Goal: Task Accomplishment & Management: Complete application form

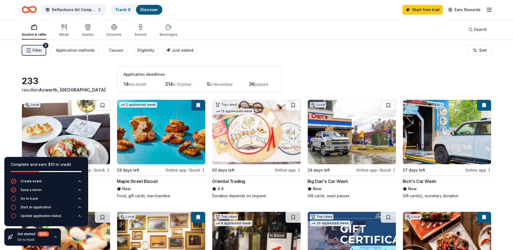
click at [37, 52] on span "Filter" at bounding box center [36, 50] width 9 height 6
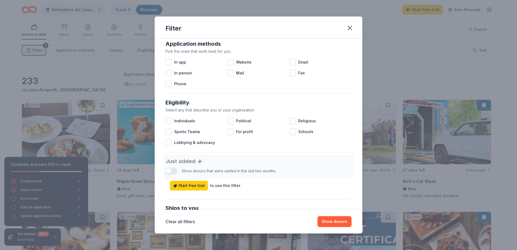
scroll to position [135, 0]
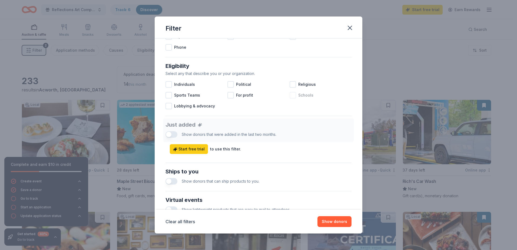
click at [290, 95] on div at bounding box center [293, 95] width 6 height 6
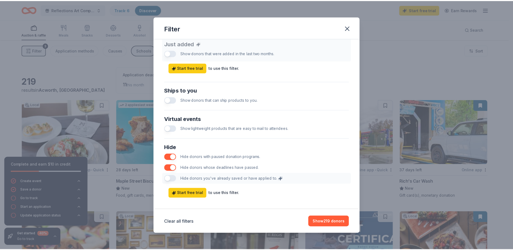
scroll to position [222, 0]
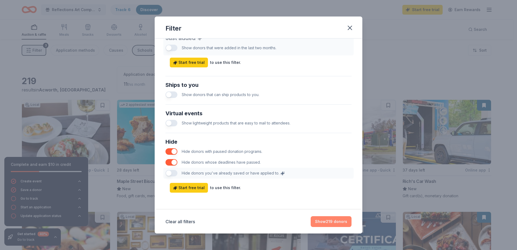
click at [326, 224] on button "Show 219 donors" at bounding box center [331, 221] width 41 height 11
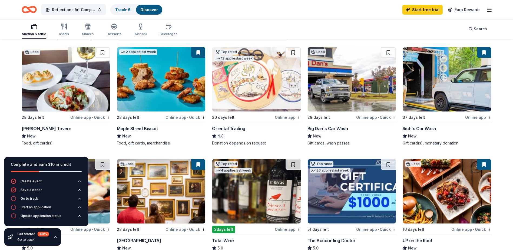
scroll to position [54, 0]
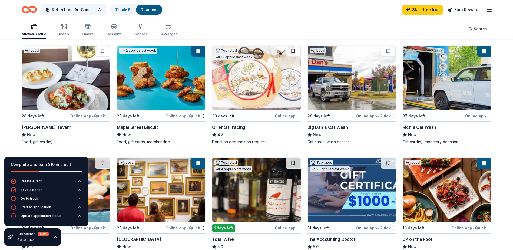
click at [101, 117] on div "Online app • Quick" at bounding box center [90, 115] width 40 height 7
click at [490, 11] on icon "button" at bounding box center [489, 9] width 6 height 6
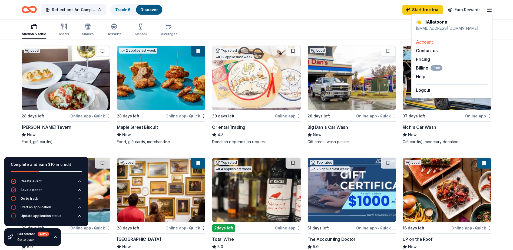
click at [429, 42] on link "Account" at bounding box center [424, 41] width 17 height 5
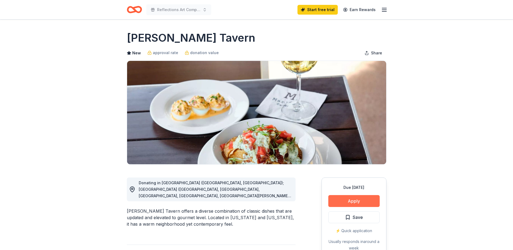
click at [355, 201] on button "Apply" at bounding box center [353, 201] width 51 height 12
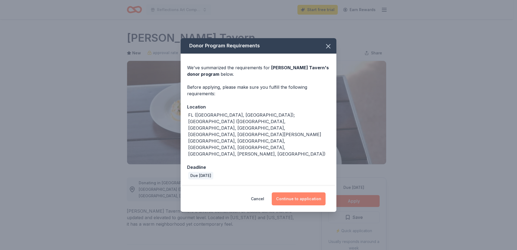
click at [302, 192] on button "Continue to application" at bounding box center [299, 198] width 54 height 13
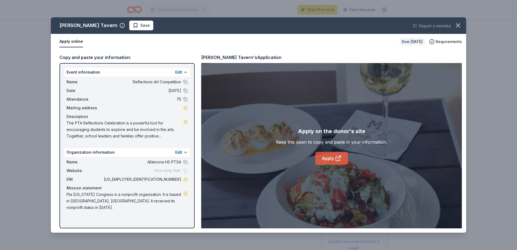
click at [335, 161] on icon at bounding box center [338, 158] width 6 height 6
click at [133, 28] on span "Save" at bounding box center [141, 25] width 17 height 6
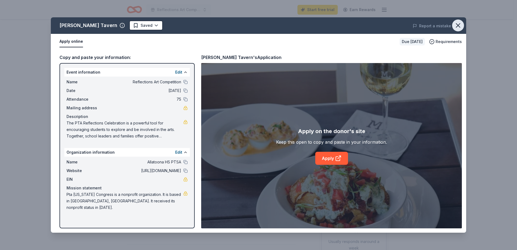
click at [459, 27] on icon "button" at bounding box center [458, 26] width 4 height 4
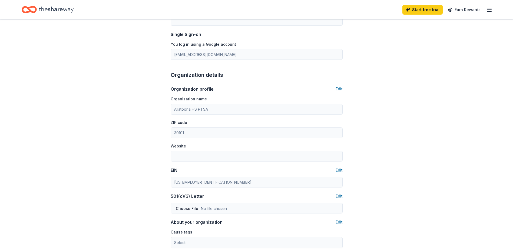
scroll to position [108, 0]
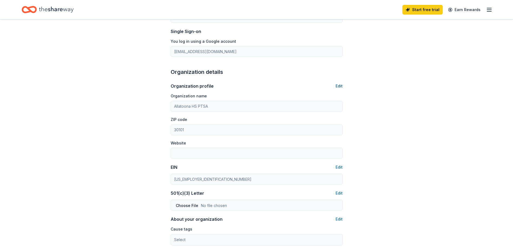
click at [339, 87] on button "Edit" at bounding box center [339, 86] width 7 height 6
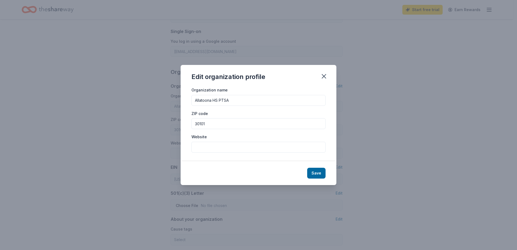
click at [213, 150] on input "Website" at bounding box center [258, 147] width 134 height 11
paste input "https://www.ptsaahs.com/"
type input "https://www.ptsaahs.com/"
click at [311, 170] on button "Save" at bounding box center [316, 173] width 18 height 11
type input "https://www.ptsaahs.com/"
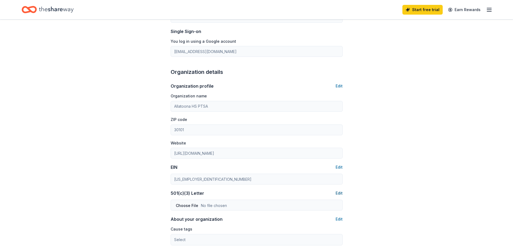
click at [337, 194] on button "Edit" at bounding box center [339, 193] width 7 height 6
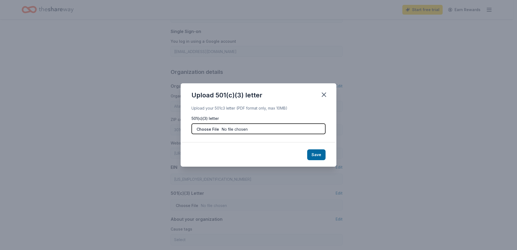
click at [244, 129] on input "file" at bounding box center [258, 128] width 134 height 11
click at [212, 130] on input "file" at bounding box center [258, 128] width 134 height 11
type input "C:\fakepath\FED EIN LETTER 3 PAGES 1.pdf"
click at [317, 157] on button "Save" at bounding box center [316, 154] width 18 height 11
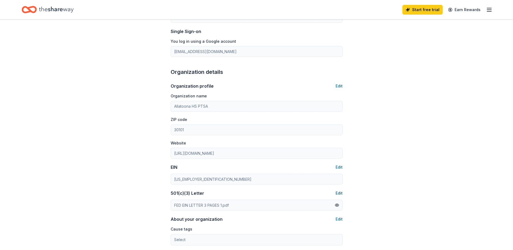
click at [339, 194] on button "Edit" at bounding box center [339, 193] width 7 height 6
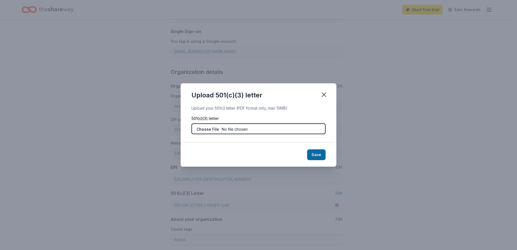
click at [206, 130] on input "file" at bounding box center [258, 128] width 134 height 11
click at [205, 129] on input "file" at bounding box center [258, 128] width 134 height 11
type input "C:\fakepath\2025 PTAEINLetter for Allatoona High District 9 Tom Mathis Sr Counc…"
click at [320, 158] on button "Save" at bounding box center [316, 154] width 18 height 11
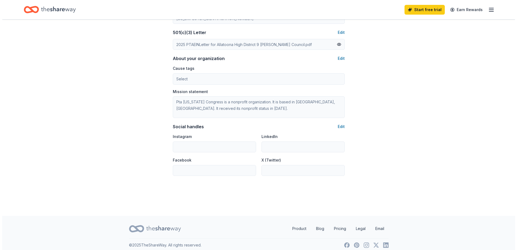
scroll to position [274, 0]
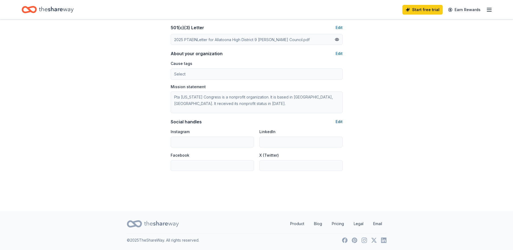
click at [337, 121] on button "Edit" at bounding box center [339, 121] width 7 height 6
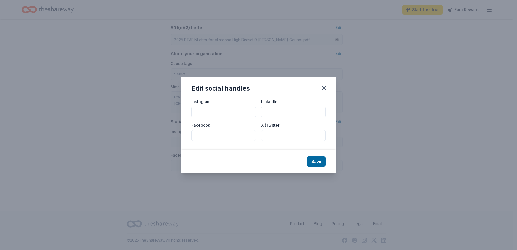
click at [209, 112] on input "Instagram" at bounding box center [223, 112] width 64 height 11
click at [197, 139] on input "Facebook" at bounding box center [223, 135] width 64 height 11
paste input "https://www.facebook.com/AllatoonaPTSA/"
type input "https://www.facebook.com/AllatoonaPTSA/"
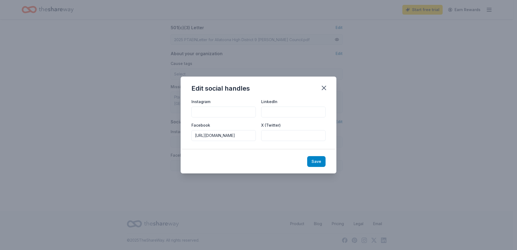
click at [318, 163] on button "Save" at bounding box center [316, 161] width 18 height 11
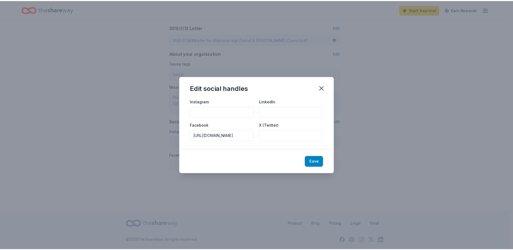
scroll to position [0, 0]
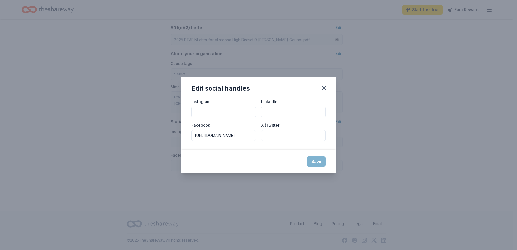
type input "https://www.facebook.com/AllatoonaPTSA/"
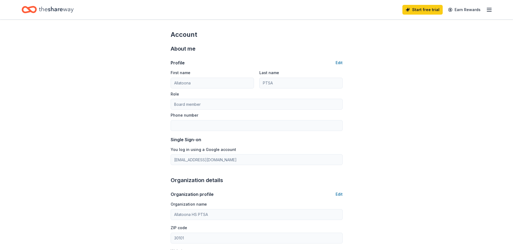
click at [63, 9] on icon "Home" at bounding box center [56, 9] width 35 height 11
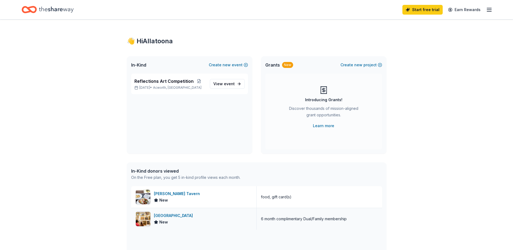
click at [183, 216] on div "High Museum of Art" at bounding box center [174, 215] width 41 height 6
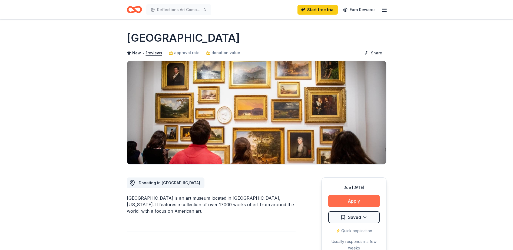
click at [364, 200] on button "Apply" at bounding box center [353, 201] width 51 height 12
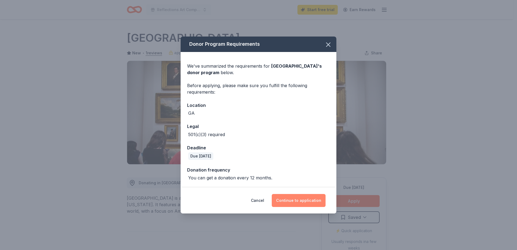
click at [304, 201] on button "Continue to application" at bounding box center [299, 200] width 54 height 13
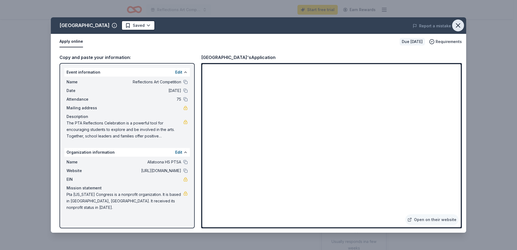
click at [459, 27] on icon "button" at bounding box center [458, 26] width 8 height 8
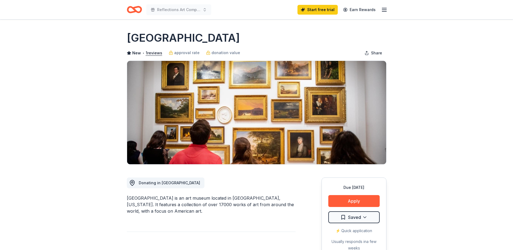
click at [132, 9] on icon "Home" at bounding box center [134, 9] width 15 height 13
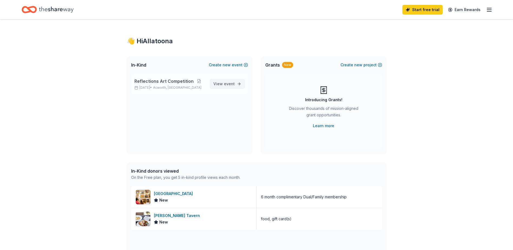
click at [220, 85] on span "View event" at bounding box center [223, 84] width 21 height 6
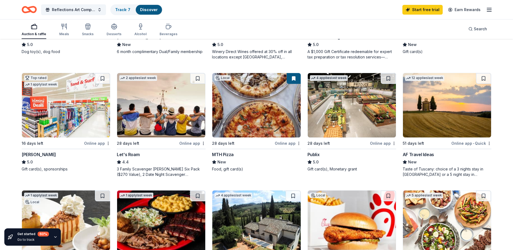
scroll to position [270, 0]
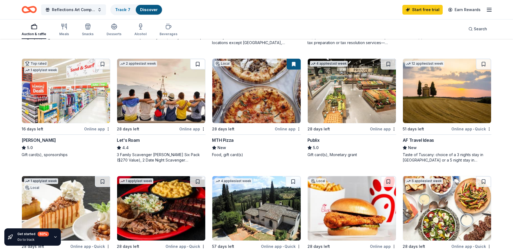
click at [197, 64] on button at bounding box center [197, 64] width 15 height 11
click at [383, 64] on button at bounding box center [388, 64] width 15 height 11
click at [481, 65] on button at bounding box center [483, 64] width 15 height 11
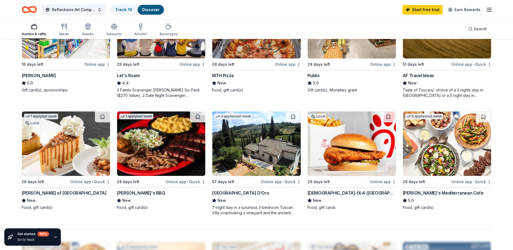
scroll to position [352, 0]
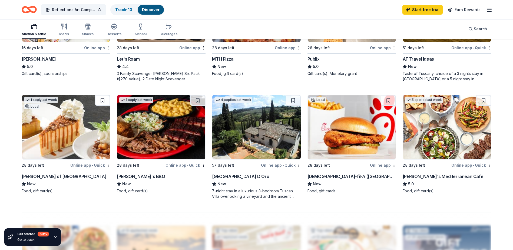
click at [101, 101] on button at bounding box center [102, 100] width 15 height 11
click at [196, 101] on button at bounding box center [197, 100] width 15 height 11
click at [290, 97] on button at bounding box center [293, 100] width 15 height 11
click at [482, 100] on button at bounding box center [483, 100] width 15 height 11
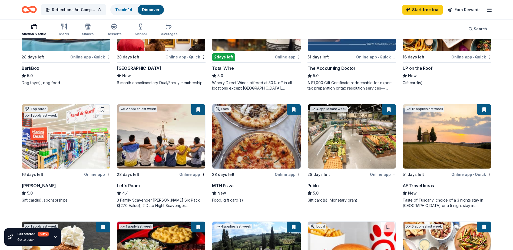
scroll to position [216, 0]
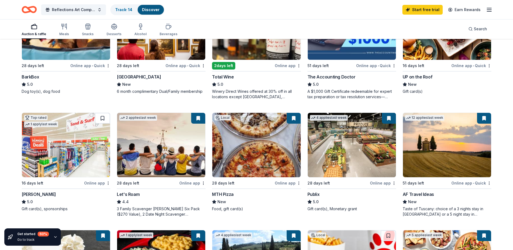
click at [102, 119] on button at bounding box center [102, 118] width 15 height 11
click at [433, 153] on img at bounding box center [447, 145] width 88 height 64
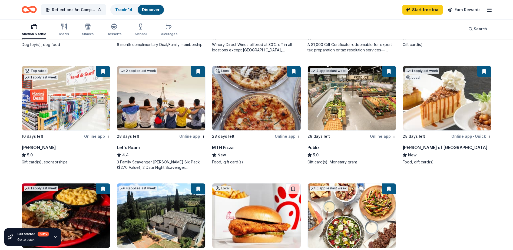
scroll to position [297, 0]
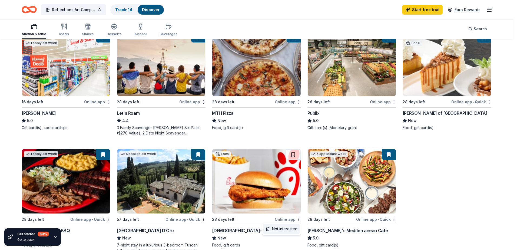
click at [293, 228] on div "Not interested" at bounding box center [281, 229] width 36 height 10
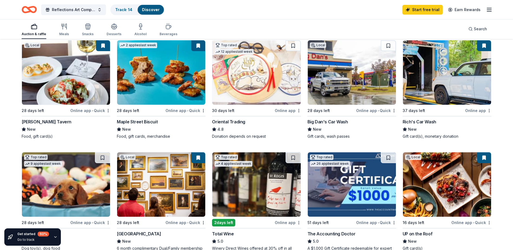
scroll to position [27, 0]
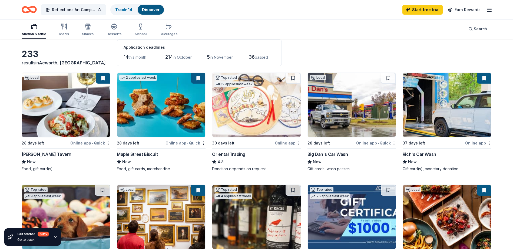
click at [247, 124] on img at bounding box center [256, 105] width 88 height 64
click at [53, 121] on img at bounding box center [66, 105] width 88 height 64
click at [157, 105] on img at bounding box center [161, 105] width 88 height 64
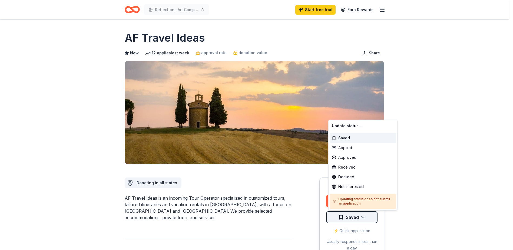
click at [345, 218] on html "Reflections Art Competition Start free trial Earn Rewards Due [DATE] Share AF T…" at bounding box center [256, 125] width 513 height 250
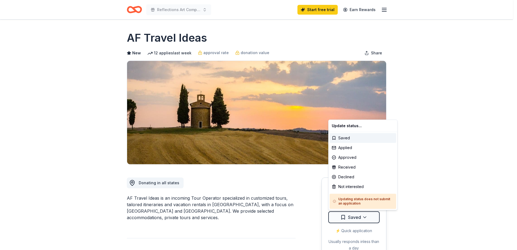
click at [347, 217] on html "Reflections Art Competition Start free trial Earn Rewards Due [DATE] Share AF T…" at bounding box center [258, 125] width 517 height 250
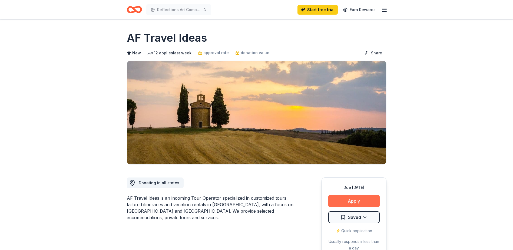
click at [348, 203] on button "Apply" at bounding box center [353, 201] width 51 height 12
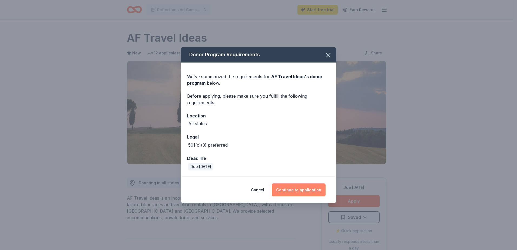
click at [300, 190] on button "Continue to application" at bounding box center [299, 189] width 54 height 13
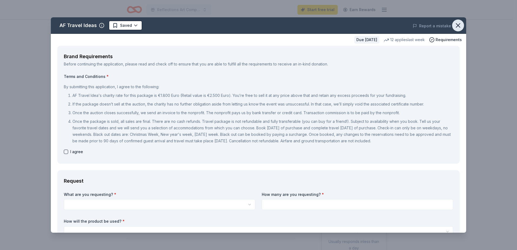
click at [457, 26] on icon "button" at bounding box center [458, 26] width 8 height 8
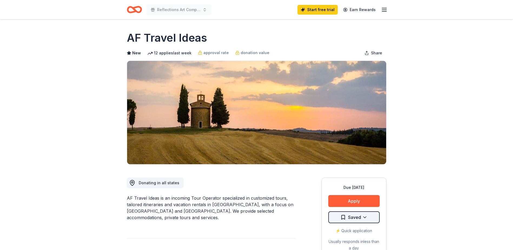
click at [366, 219] on html "Reflections Art Competition Start free trial Earn Rewards Due in 51 days Share …" at bounding box center [256, 125] width 513 height 250
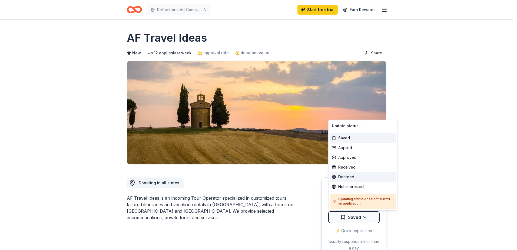
click at [352, 177] on div "Declined" at bounding box center [363, 177] width 67 height 10
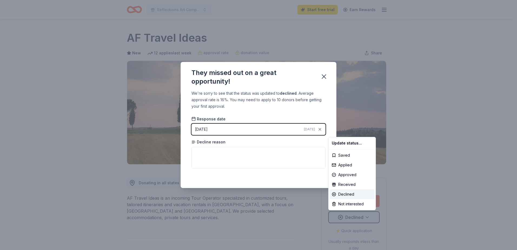
click at [326, 76] on html "Reflections Art Competition Start free trial Earn Rewards Due in 51 days Share …" at bounding box center [258, 125] width 517 height 250
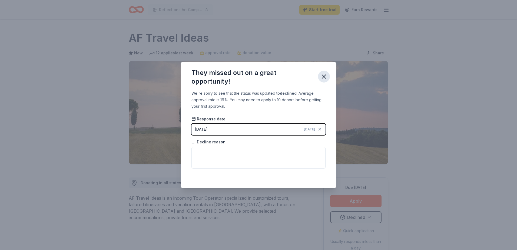
click at [325, 76] on icon "button" at bounding box center [324, 77] width 8 height 8
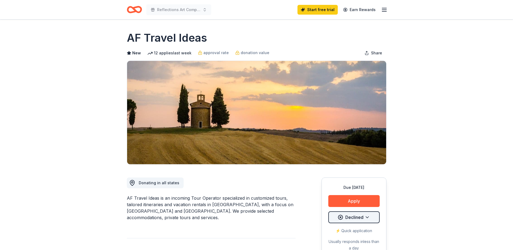
click at [357, 218] on html "Reflections Art Competition Start free trial Earn Rewards Due in 51 days Share …" at bounding box center [256, 125] width 513 height 250
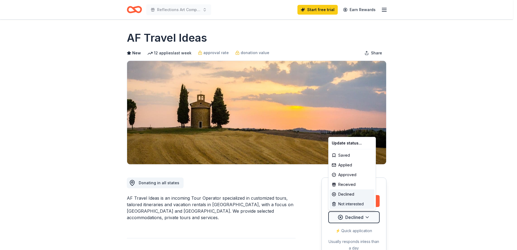
click at [355, 205] on div "Not interested" at bounding box center [352, 204] width 45 height 10
click at [413, 210] on html "Reflections Art Competition Start free trial Earn Rewards Due in 51 days Share …" at bounding box center [258, 125] width 517 height 250
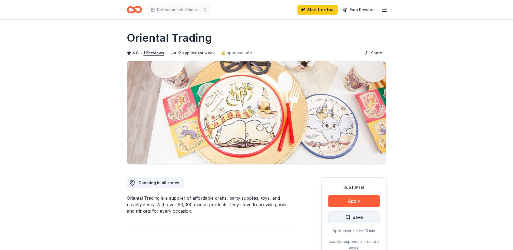
click at [346, 216] on span "Save" at bounding box center [354, 217] width 18 height 7
click at [346, 201] on button "Apply" at bounding box center [353, 201] width 51 height 12
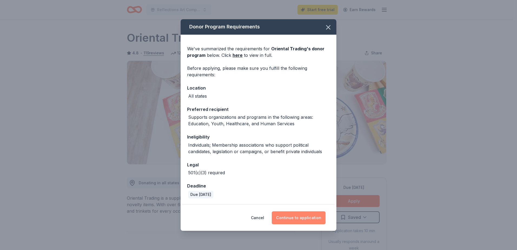
click at [298, 219] on button "Continue to application" at bounding box center [299, 217] width 54 height 13
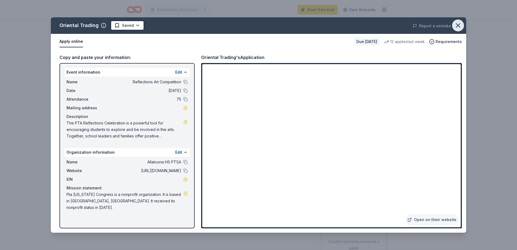
click at [454, 24] on icon "button" at bounding box center [458, 26] width 8 height 8
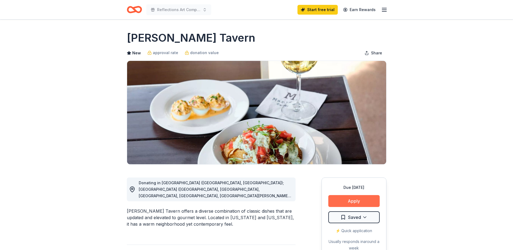
click at [362, 203] on button "Apply" at bounding box center [353, 201] width 51 height 12
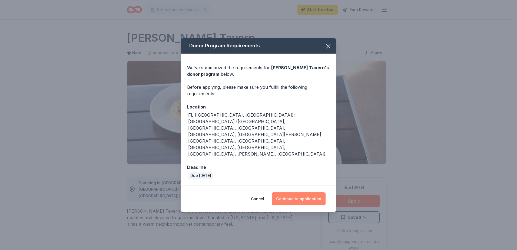
click at [293, 192] on button "Continue to application" at bounding box center [299, 198] width 54 height 13
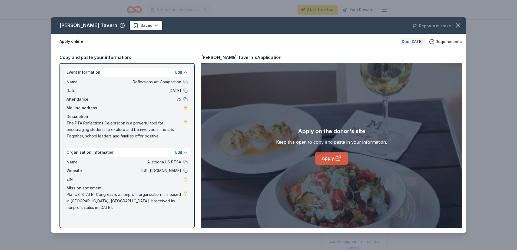
click at [330, 161] on link "Apply" at bounding box center [331, 158] width 33 height 13
click at [458, 23] on icon "button" at bounding box center [458, 26] width 8 height 8
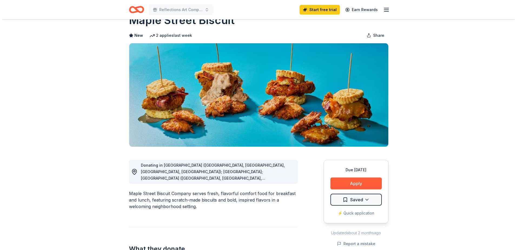
scroll to position [27, 0]
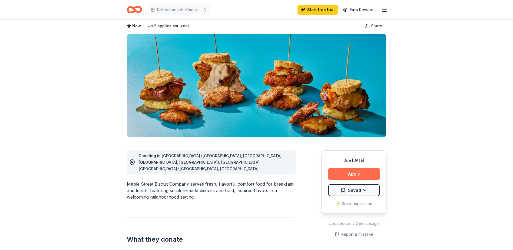
click at [364, 172] on button "Apply" at bounding box center [353, 174] width 51 height 12
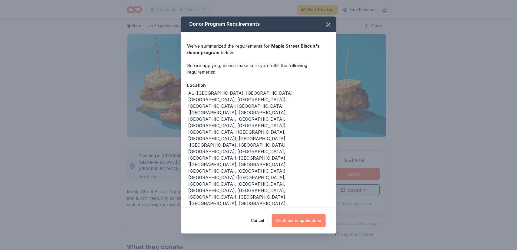
click at [311, 214] on button "Continue to application" at bounding box center [299, 220] width 54 height 13
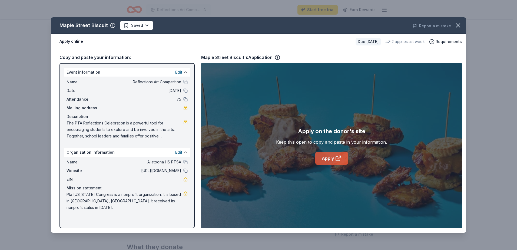
click at [337, 159] on icon at bounding box center [338, 158] width 6 height 6
